Goal: Navigation & Orientation: Find specific page/section

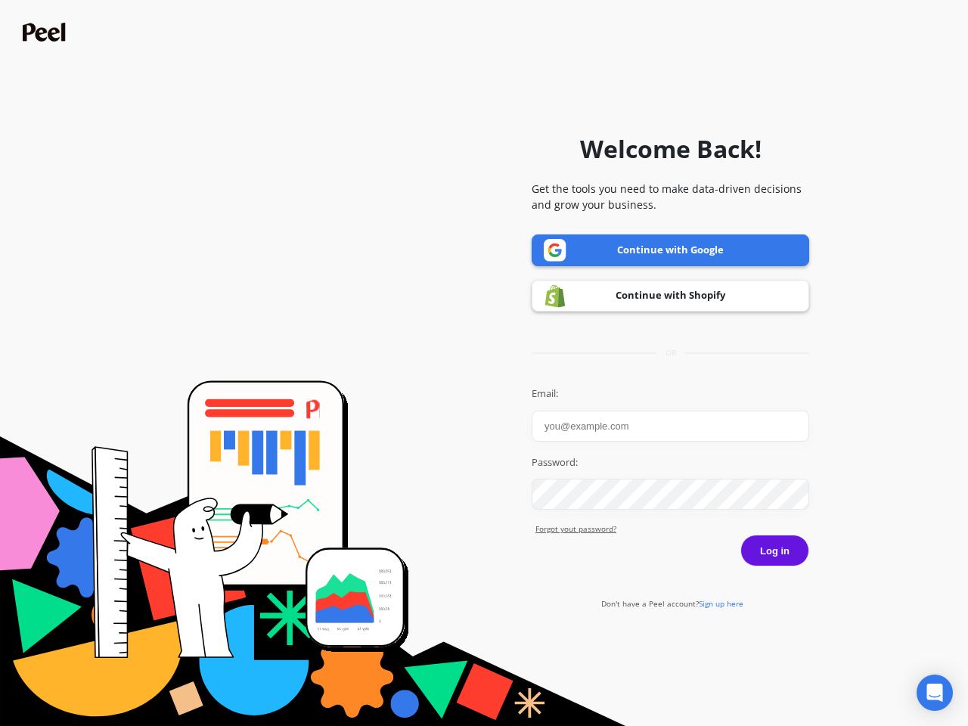
click at [934, 693] on icon "Open Intercom Messenger" at bounding box center [935, 692] width 16 height 18
